Goal: Obtain resource: Obtain resource

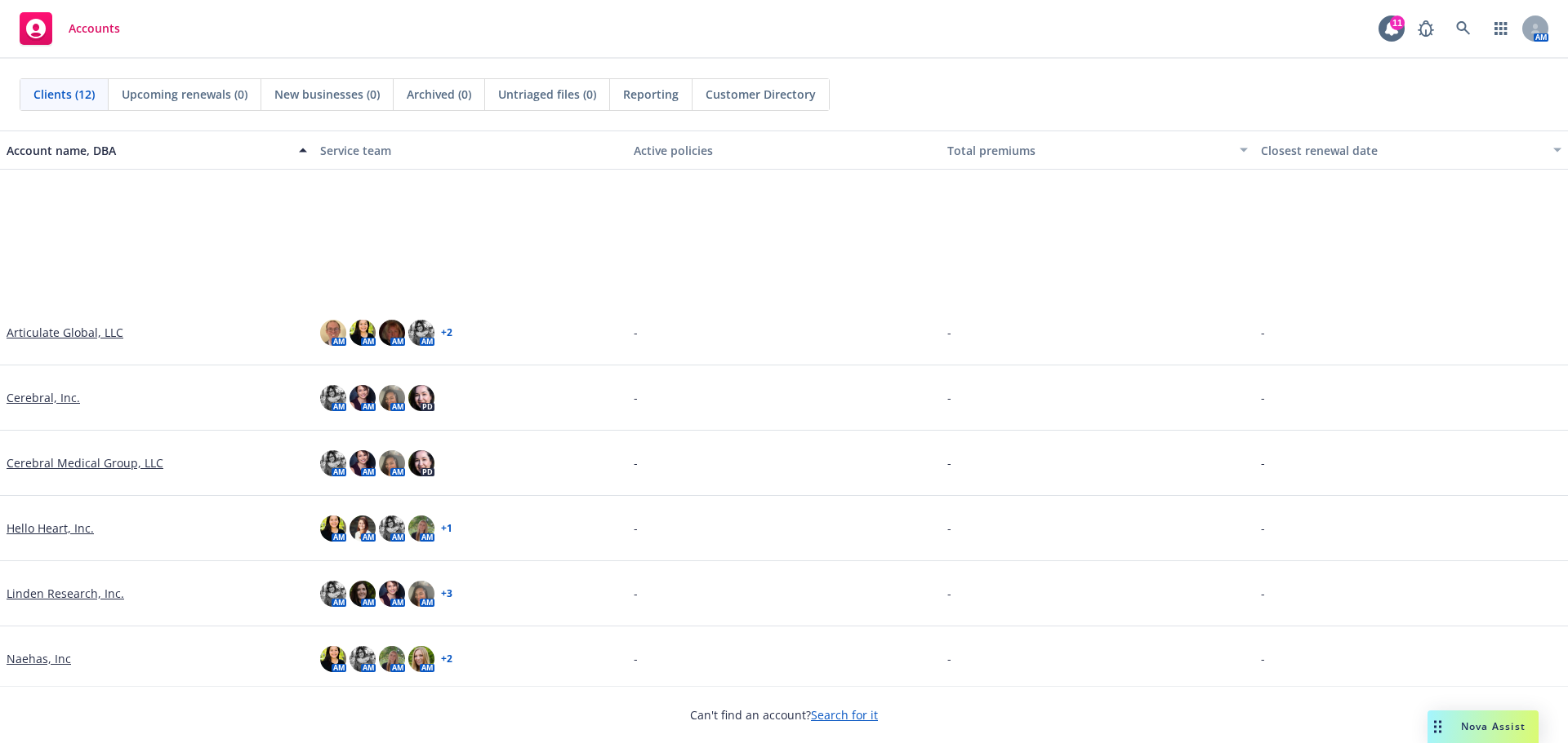
scroll to position [267, 0]
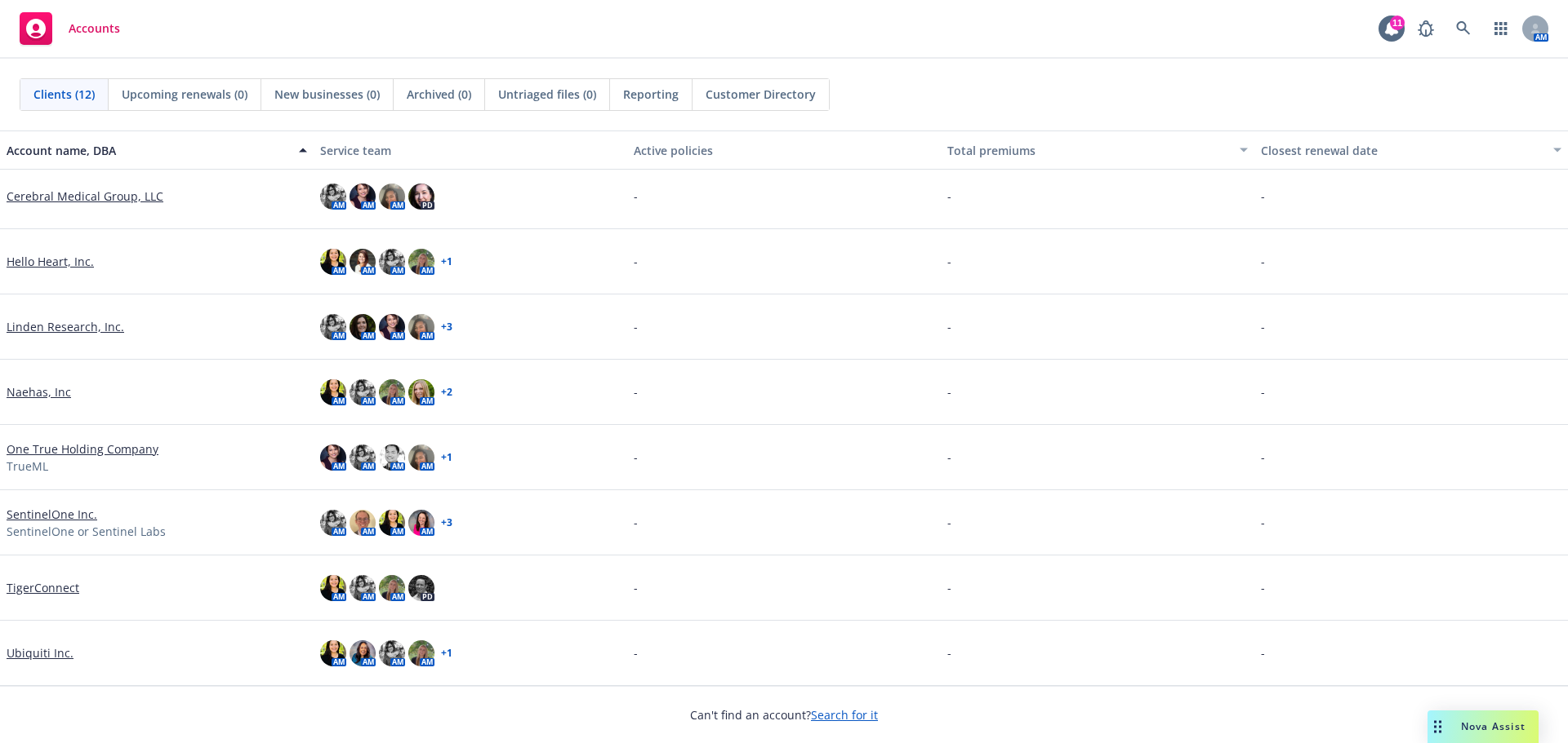
click at [50, 585] on link "TigerConnect" at bounding box center [43, 587] width 73 height 17
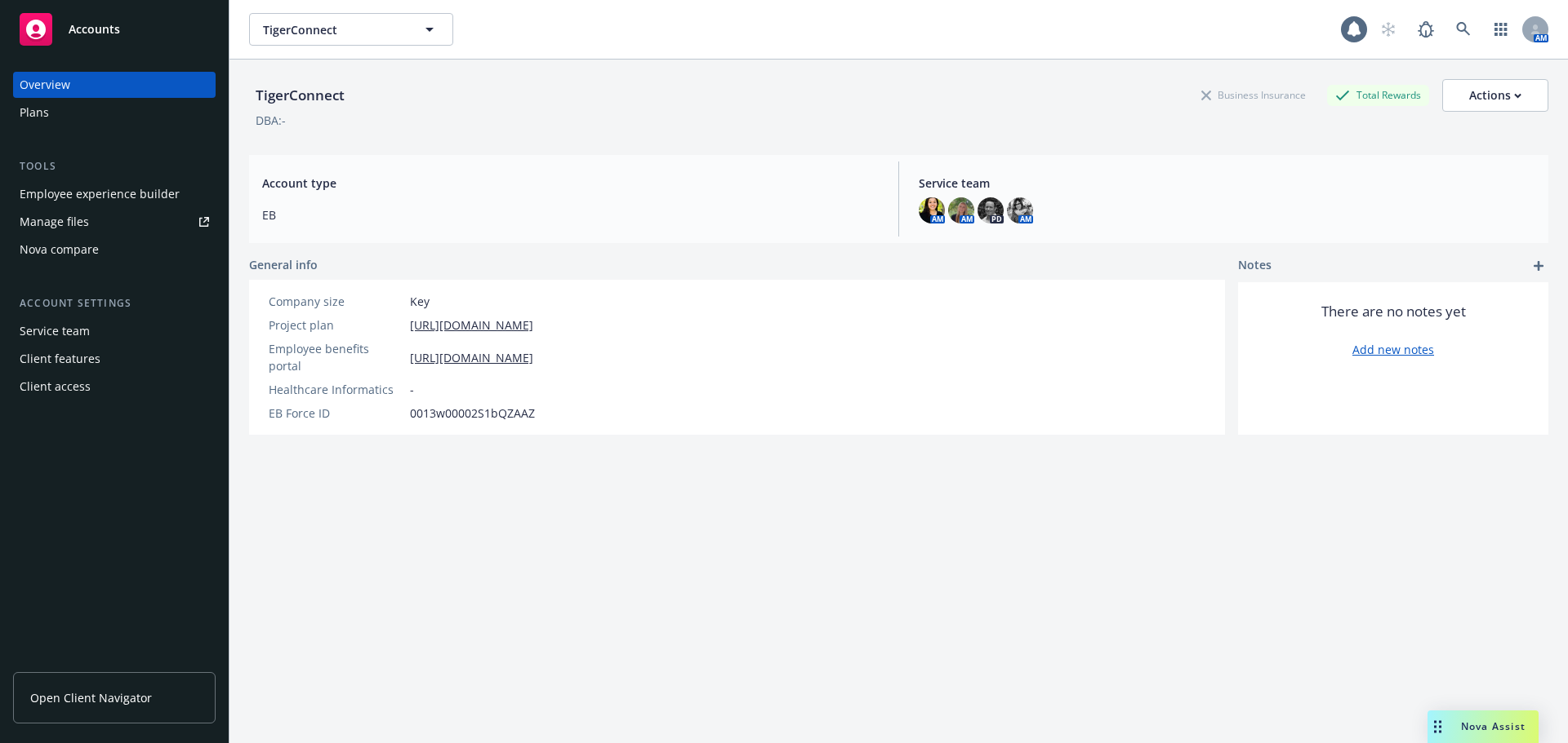
click at [102, 702] on span "Open Client Navigator" at bounding box center [90, 698] width 121 height 17
click at [351, 36] on span "TigerConnect" at bounding box center [333, 30] width 141 height 17
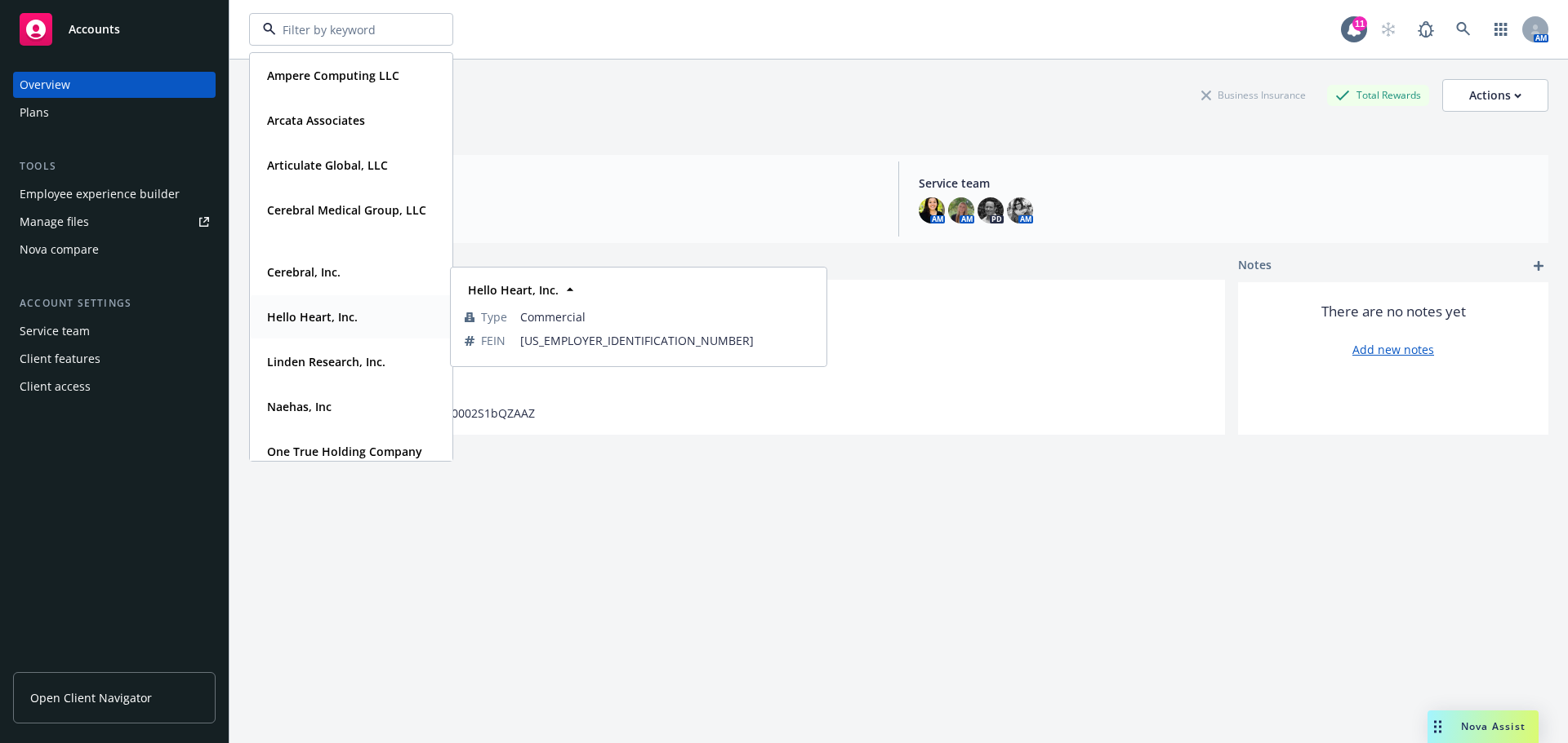
click at [314, 325] on div "Hello Heart, Inc." at bounding box center [311, 316] width 101 height 23
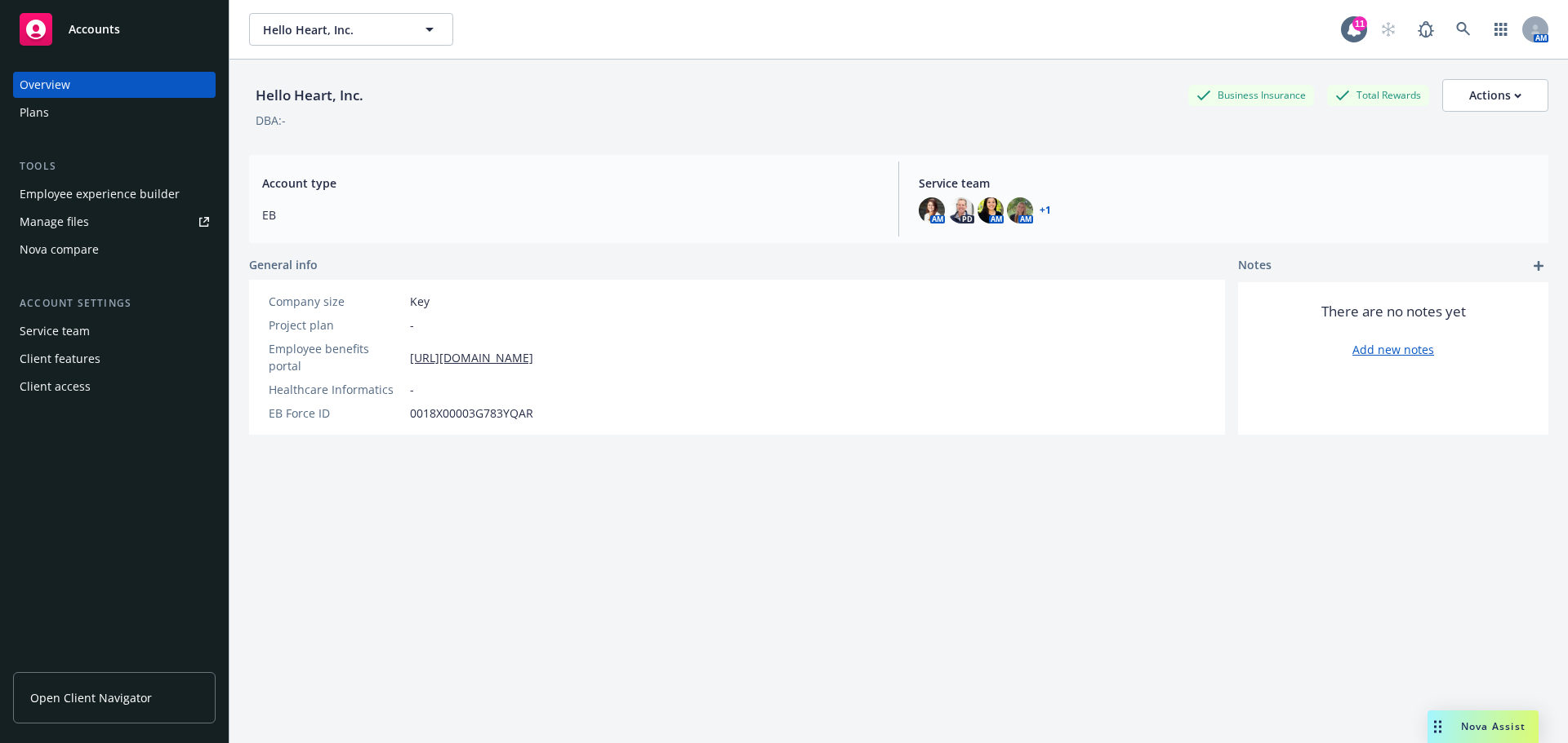
click at [93, 186] on div "Employee experience builder" at bounding box center [100, 194] width 160 height 26
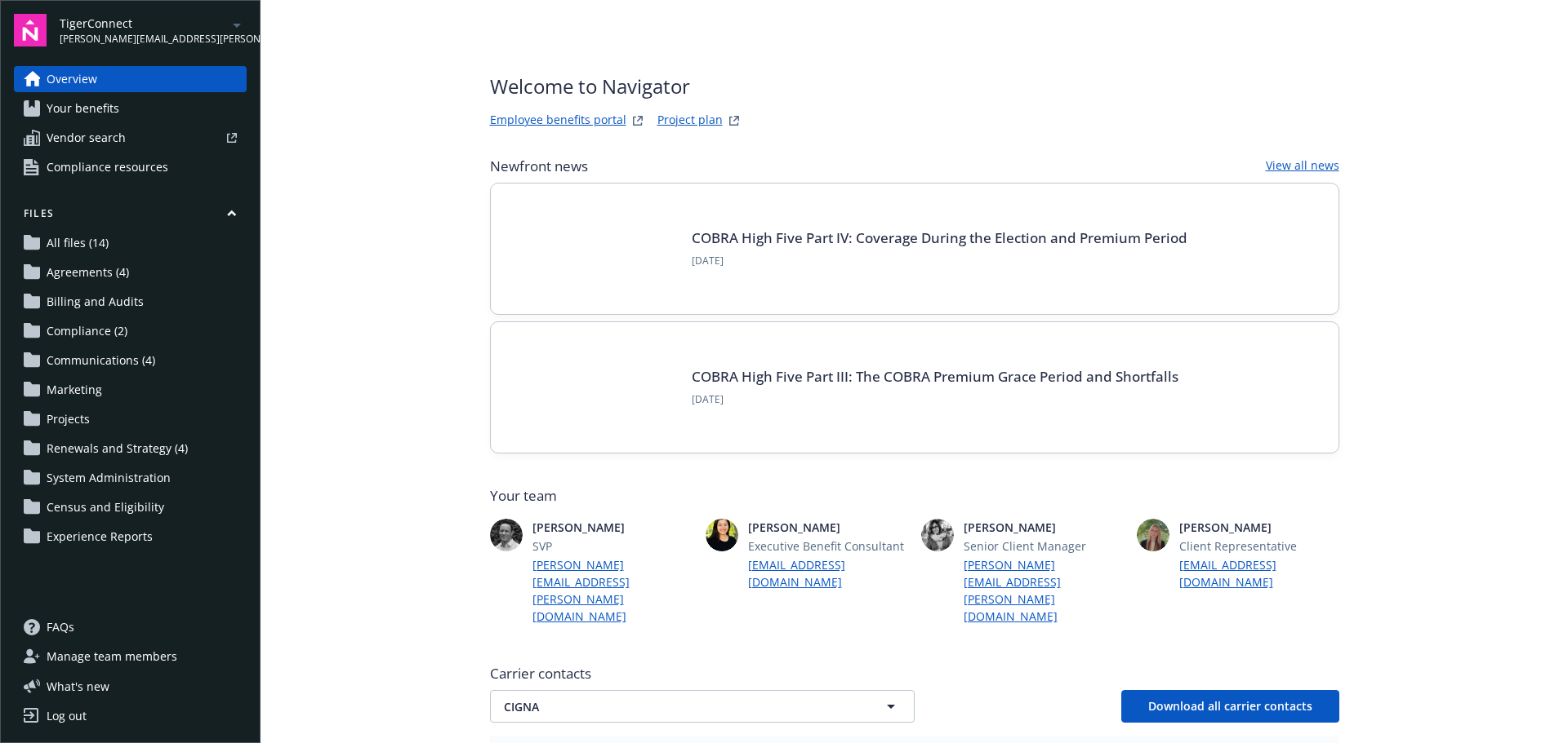
scroll to position [489, 0]
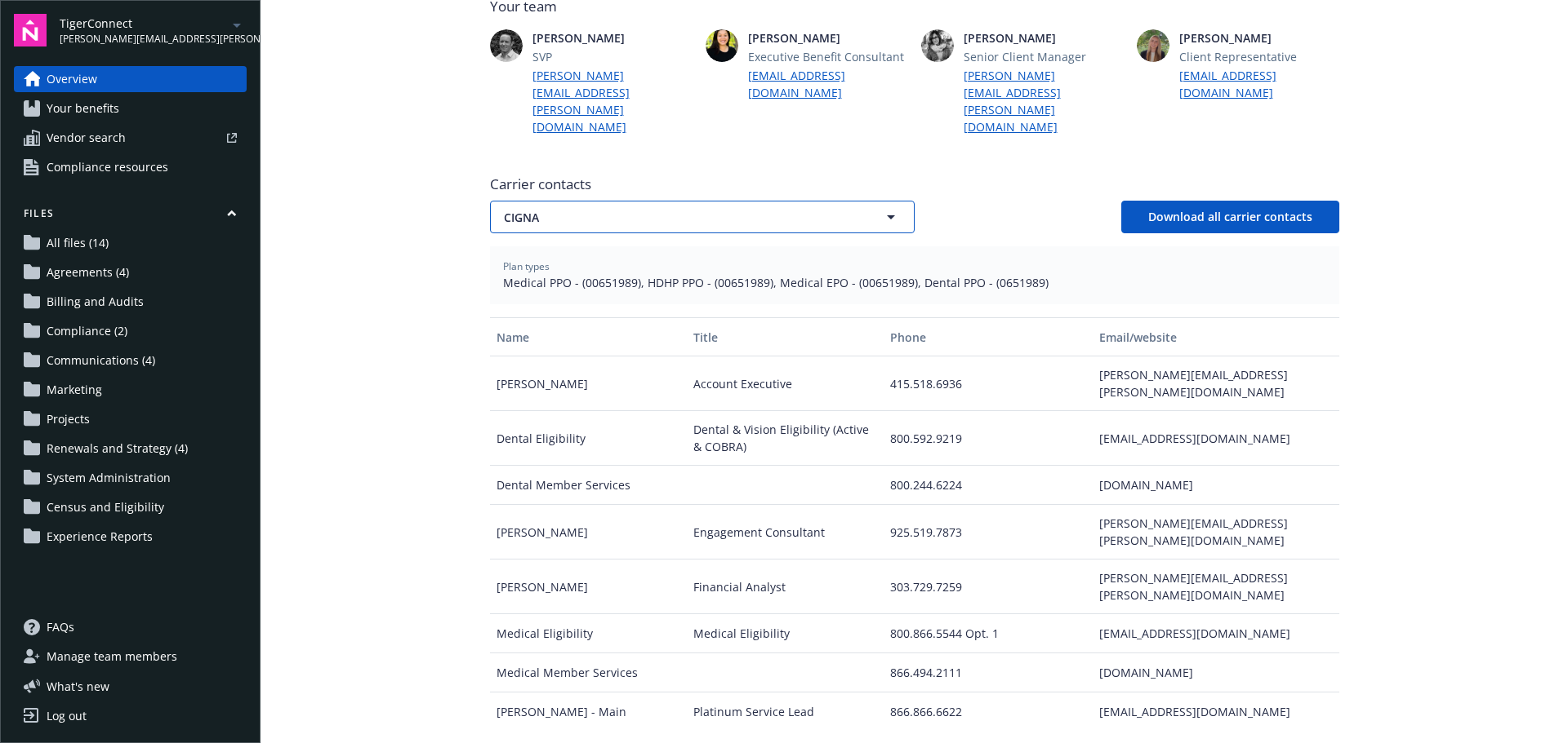
click at [631, 209] on span "CIGNA" at bounding box center [673, 217] width 340 height 17
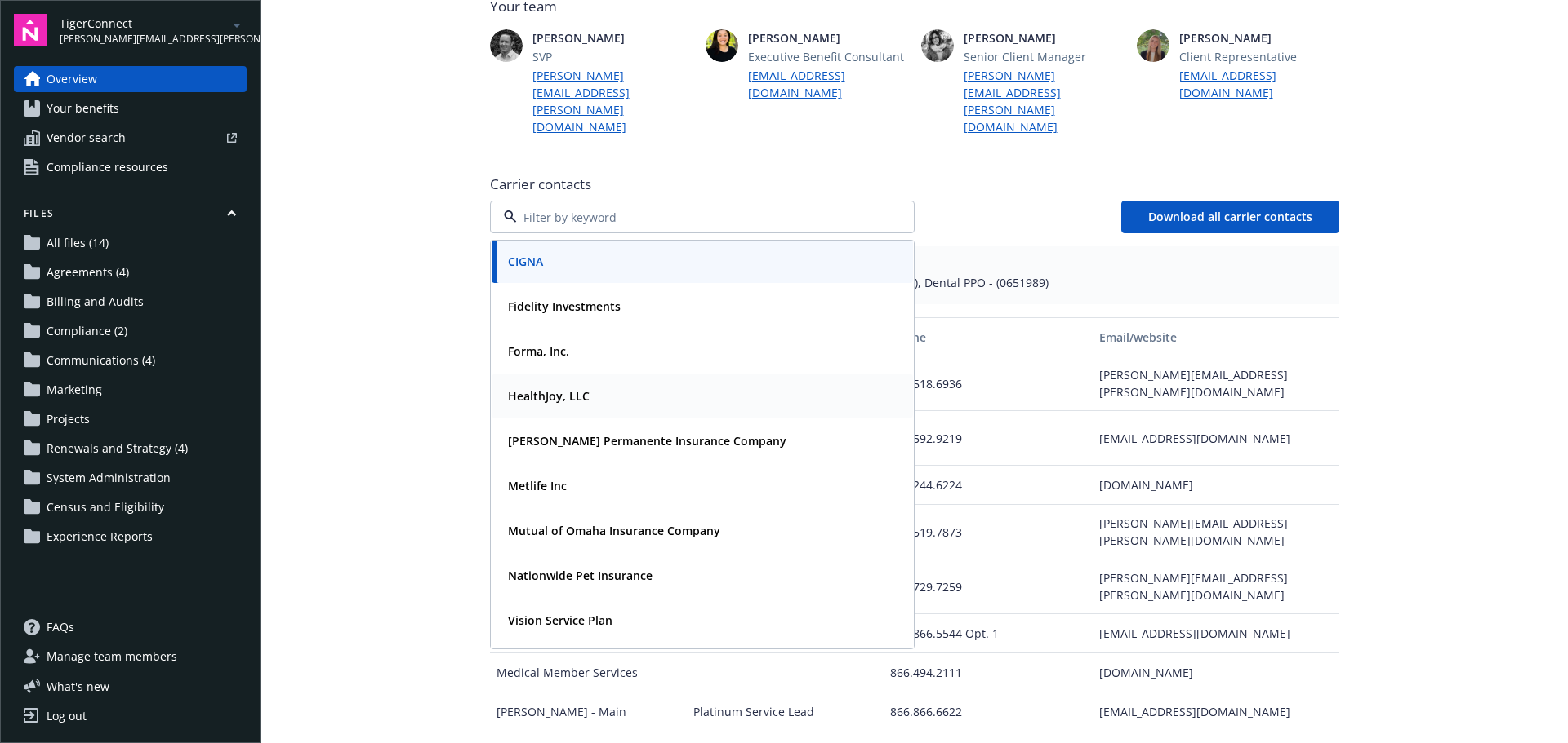
scroll to position [0, 0]
click at [994, 212] on div "Carrier contacts CIGNA Fidelity Investments Forma, Inc. HealthJoy, LLC Kaiser P…" at bounding box center [914, 444] width 849 height 553
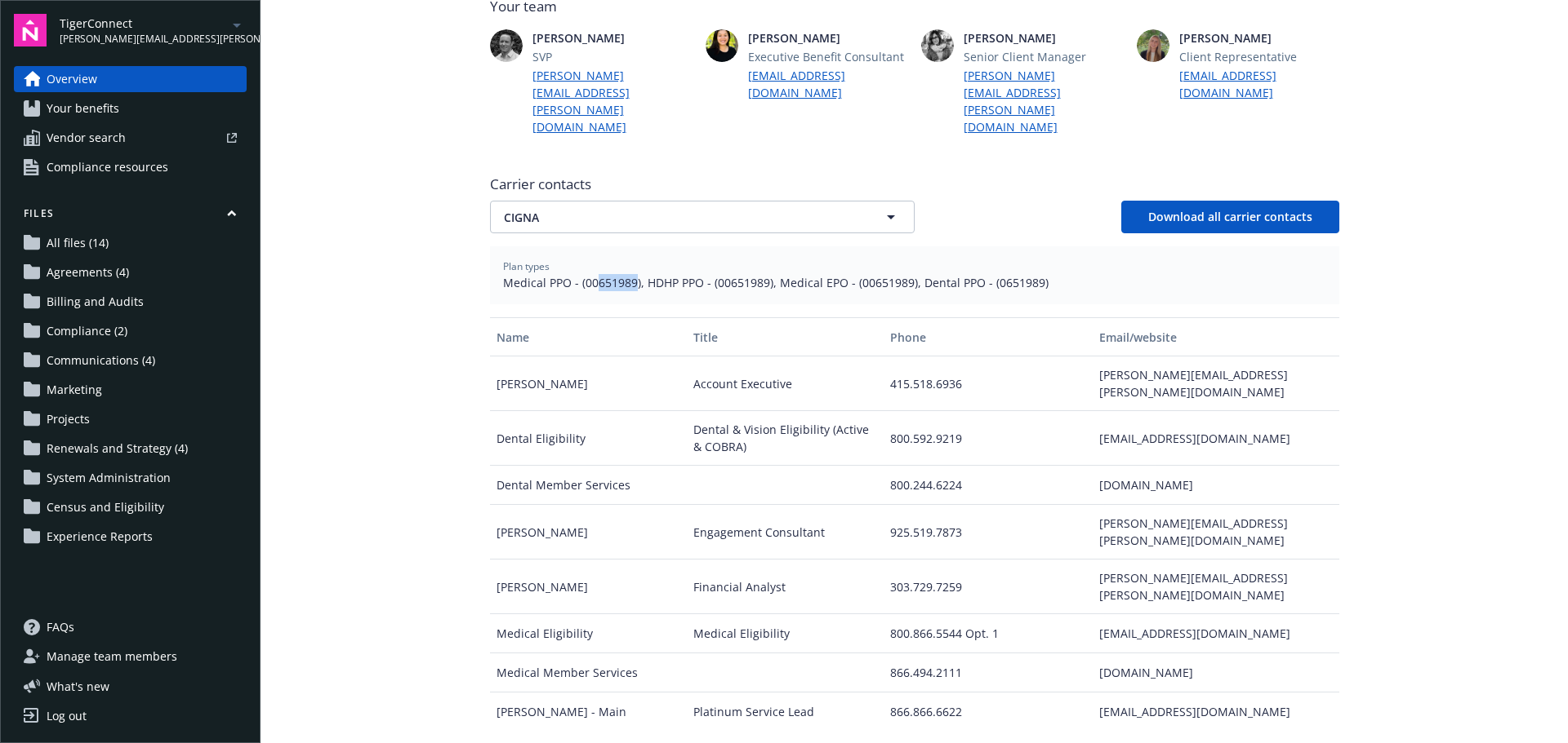
drag, startPoint x: 589, startPoint y: 247, endPoint x: 630, endPoint y: 246, distance: 41.0
click at [630, 274] on span "Medical PPO - (00651989), HDHP PPO - (00651989), Medical EPO - (00651989), Dent…" at bounding box center [914, 282] width 823 height 17
copy span "651989"
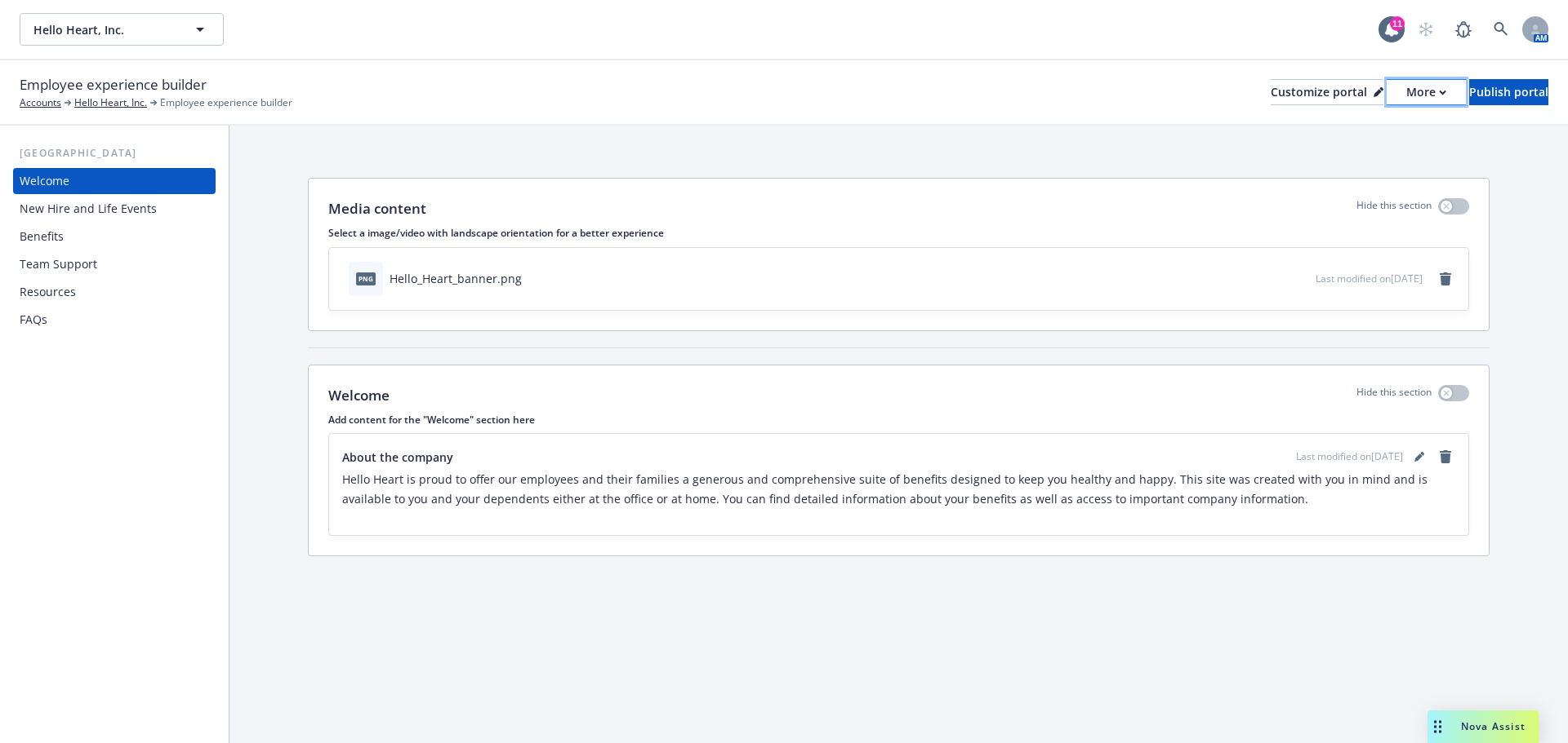
click at [1406, 88] on div "More" at bounding box center [1425, 92] width 40 height 24
click at [1339, 160] on link "Copy portal link" at bounding box center [1339, 161] width 148 height 33
